Goal: Task Accomplishment & Management: Manage account settings

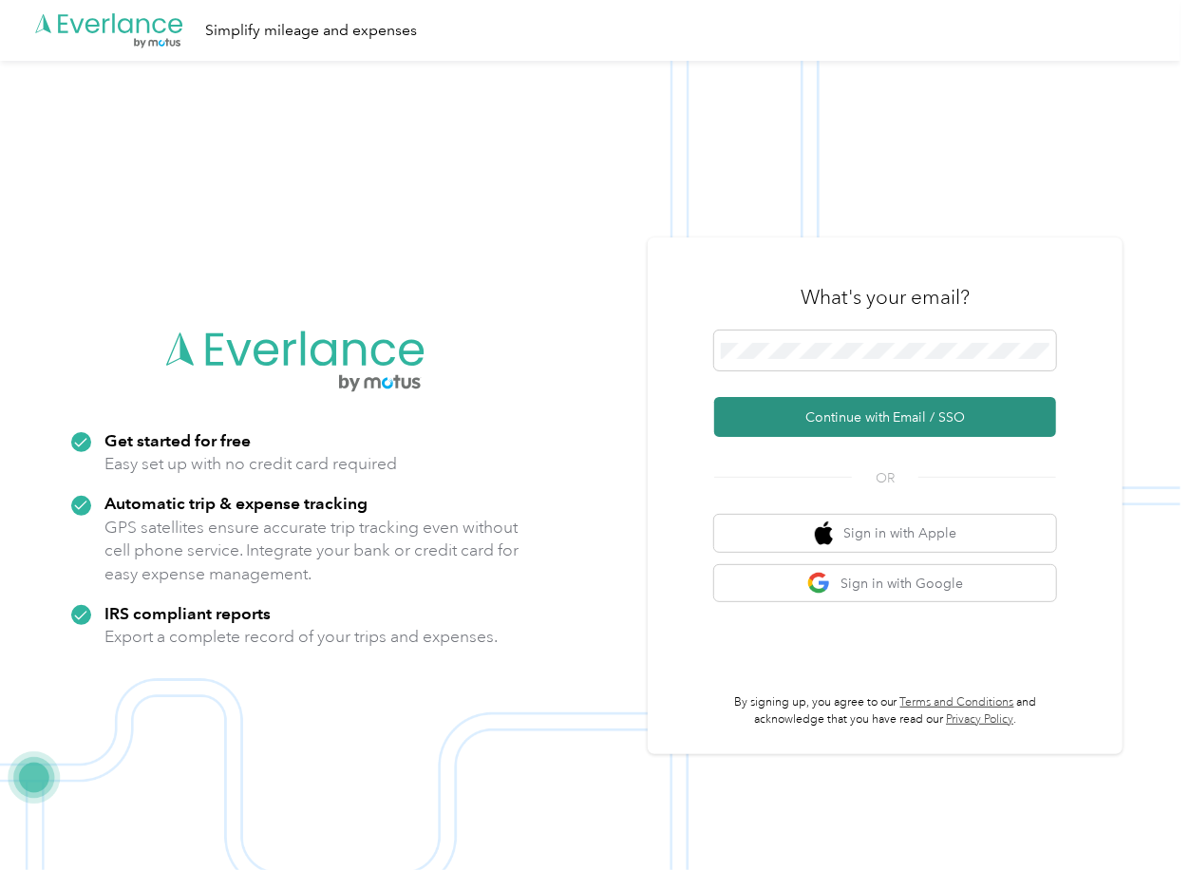
click at [784, 416] on button "Continue with Email / SSO" at bounding box center [885, 417] width 342 height 40
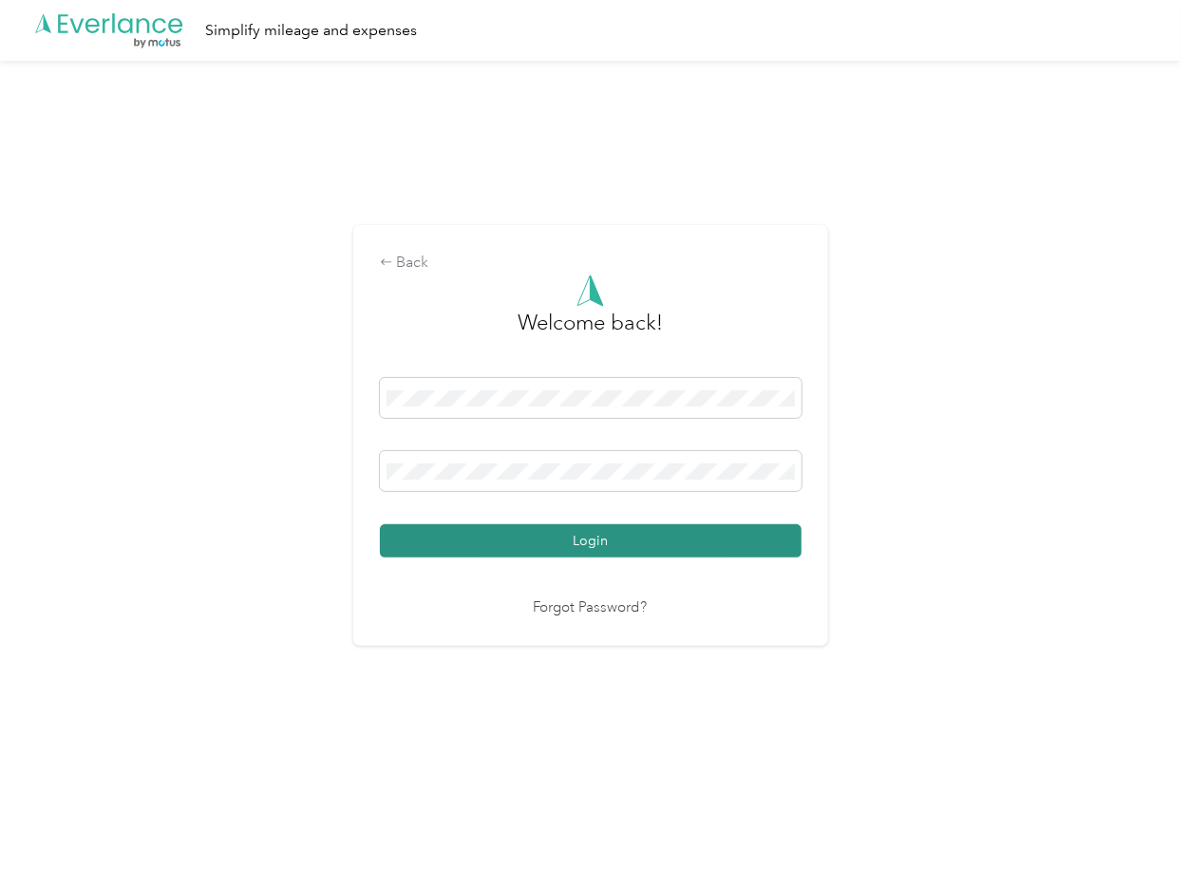
click at [489, 538] on button "Login" at bounding box center [591, 540] width 422 height 33
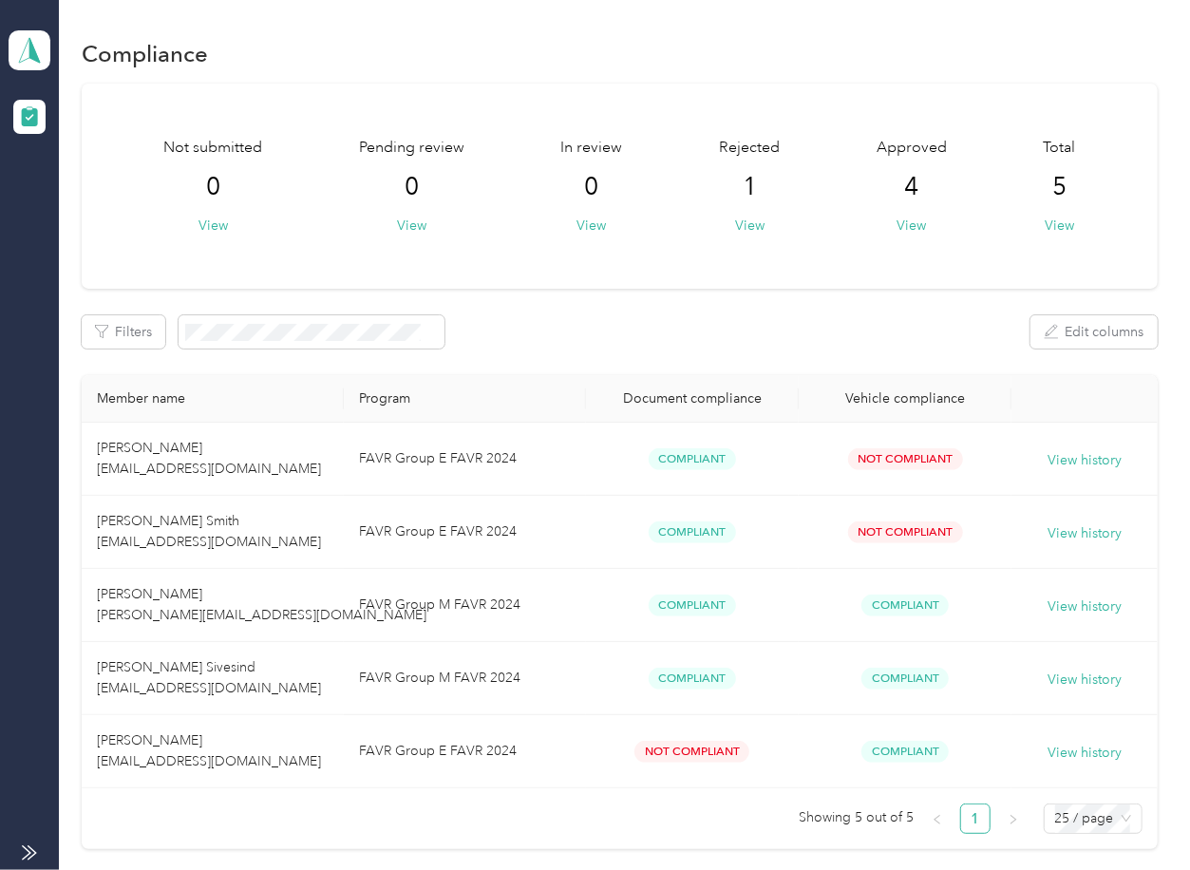
click at [569, 347] on div "Filters Edit columns" at bounding box center [619, 331] width 1075 height 33
click at [33, 37] on icon at bounding box center [29, 50] width 28 height 27
click at [79, 197] on div "Log out" at bounding box center [61, 199] width 73 height 20
